Goal: Find specific page/section: Find specific page/section

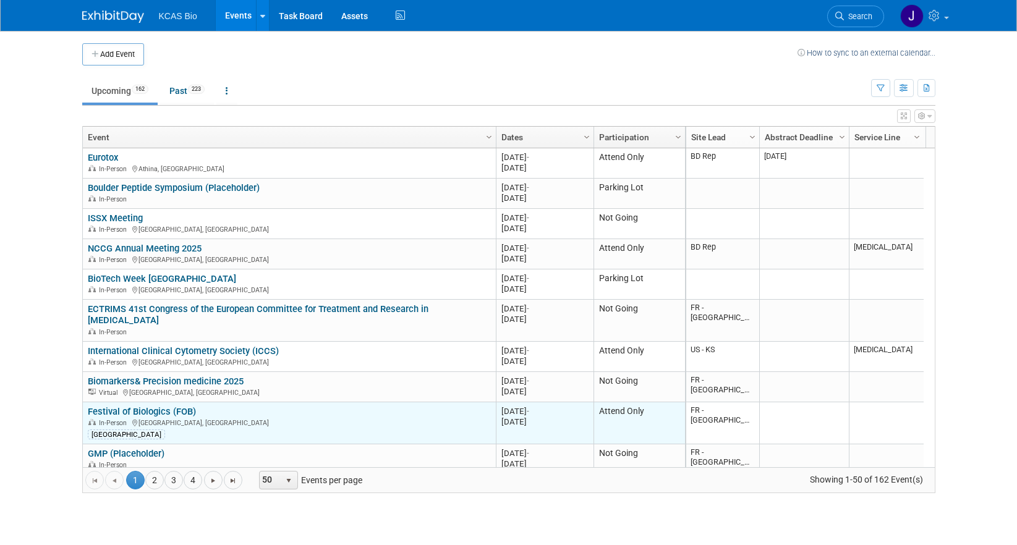
click at [170, 412] on link "Festival of Biologics (FOB)" at bounding box center [142, 411] width 108 height 11
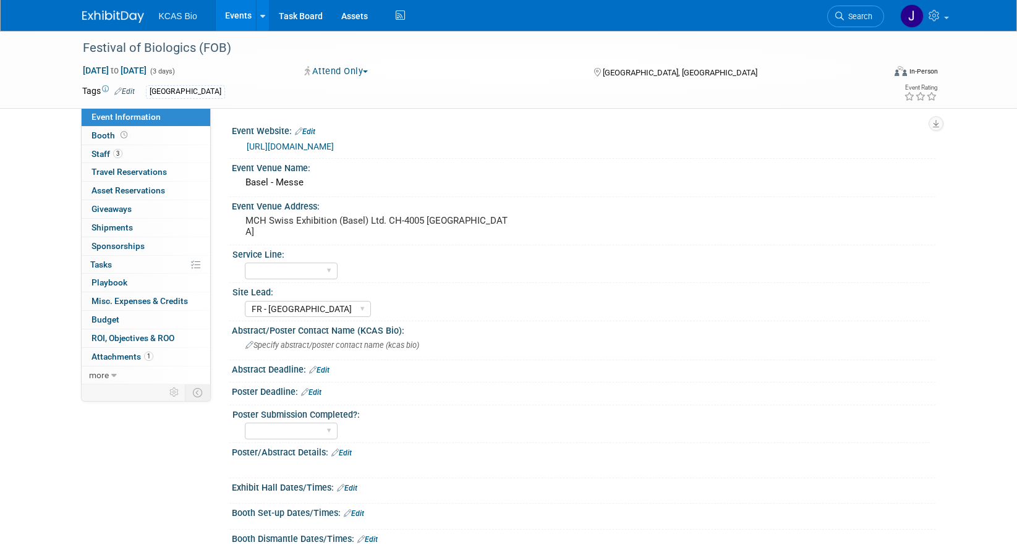
select select "FR - [GEOGRAPHIC_DATA]"
click at [108, 142] on link "Booth" at bounding box center [146, 136] width 129 height 18
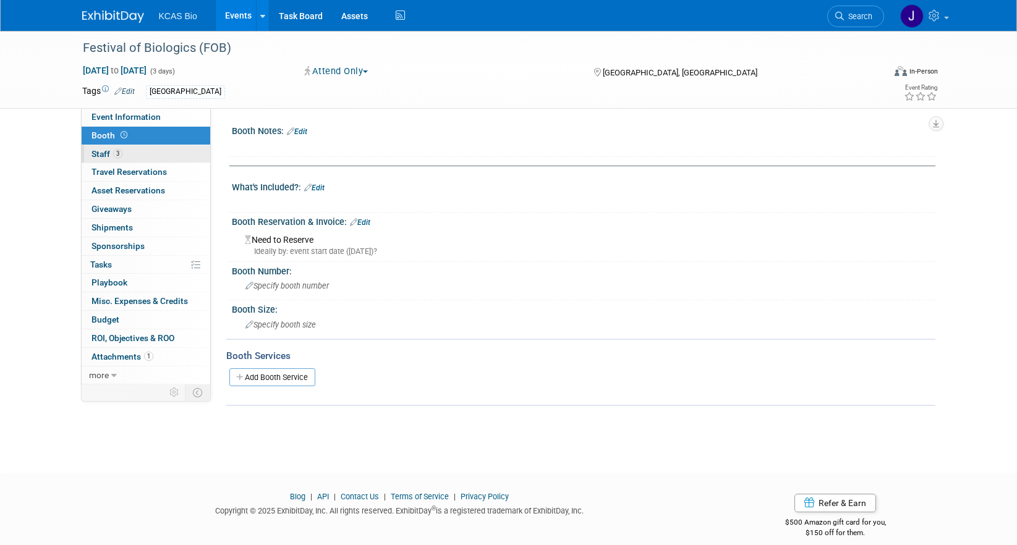
click at [107, 147] on link "3 Staff 3" at bounding box center [146, 154] width 129 height 18
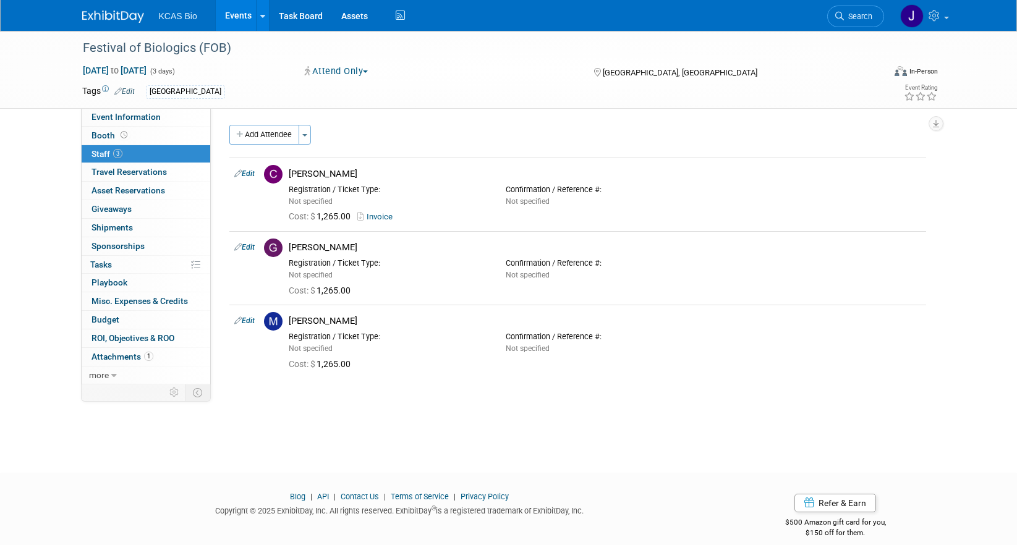
drag, startPoint x: 108, startPoint y: 19, endPoint x: 119, endPoint y: 17, distance: 11.9
click at [108, 19] on img at bounding box center [113, 17] width 62 height 12
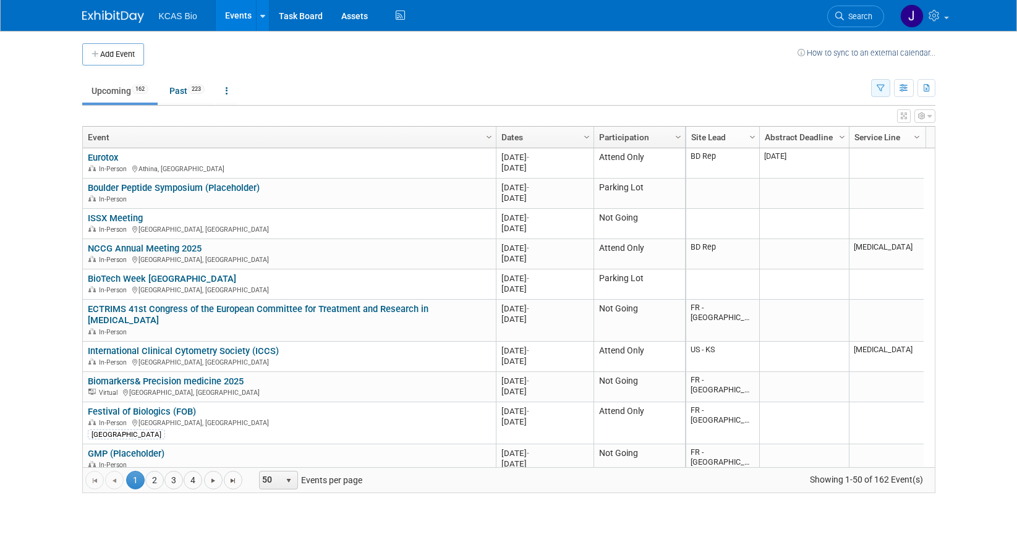
click at [880, 86] on icon "button" at bounding box center [881, 89] width 8 height 8
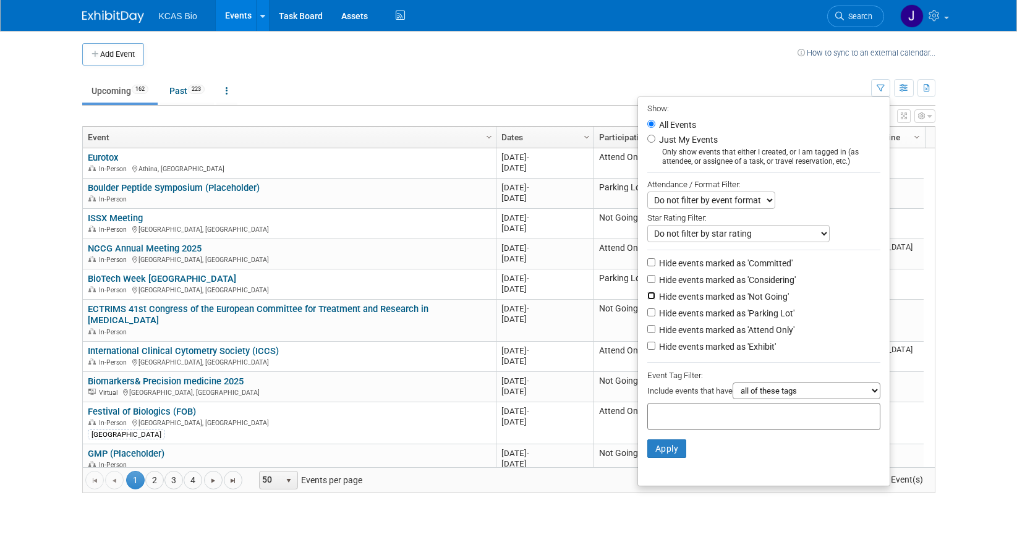
click at [647, 300] on input "Hide events marked as 'Not Going'" at bounding box center [651, 296] width 8 height 8
checkbox input "true"
click at [647, 314] on input "Hide events marked as 'Parking Lot'" at bounding box center [651, 313] width 8 height 8
checkbox input "true"
click at [661, 451] on button "Apply" at bounding box center [667, 449] width 40 height 19
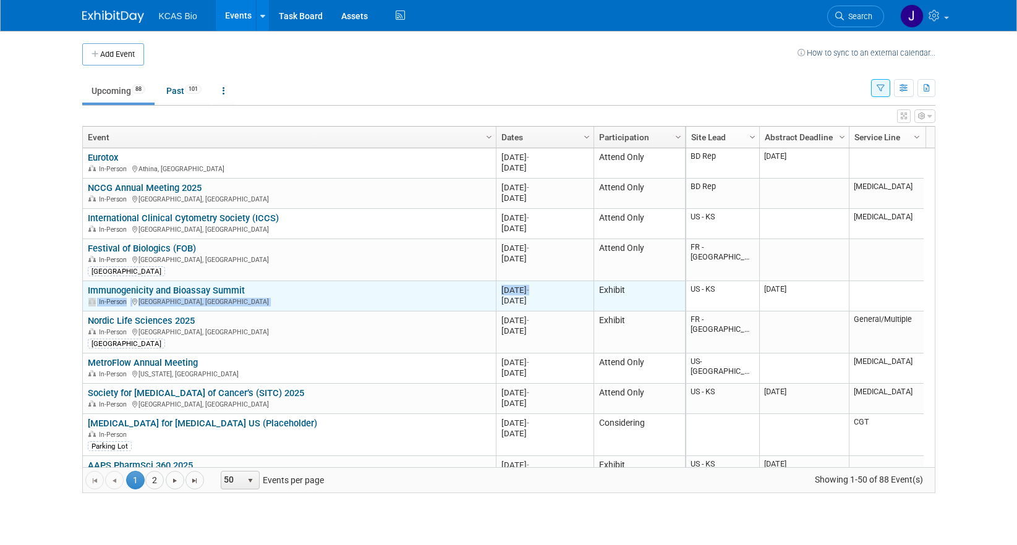
drag, startPoint x: 564, startPoint y: 290, endPoint x: 370, endPoint y: 284, distance: 194.3
click at [370, 284] on tr "Immunogenicity and Bioassay Summit Immunogenicity and Bioassay Summit In-Person…" at bounding box center [384, 296] width 602 height 30
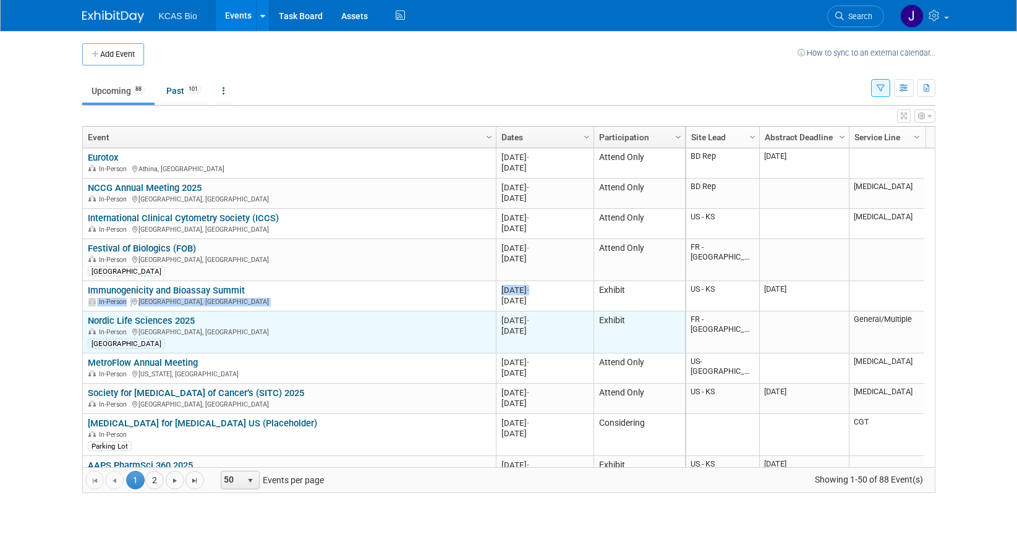
drag, startPoint x: 554, startPoint y: 328, endPoint x: 87, endPoint y: 316, distance: 467.0
click at [87, 316] on tr "Nordic Life Sciences 2025 Nordic Life Sciences 2025 In-Person [GEOGRAPHIC_DATA]…" at bounding box center [384, 333] width 602 height 42
click at [267, 337] on div "[GEOGRAPHIC_DATA]" at bounding box center [289, 343] width 403 height 12
